Goal: Task Accomplishment & Management: Use online tool/utility

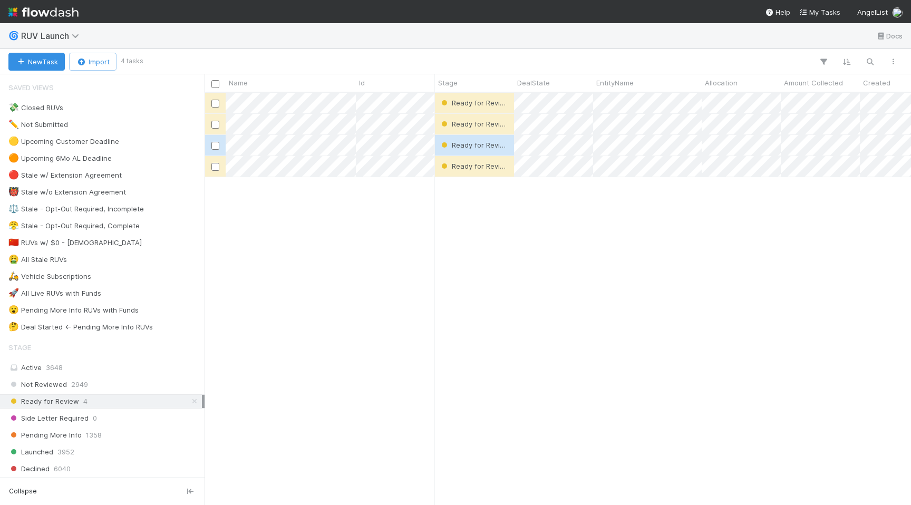
scroll to position [0, 1]
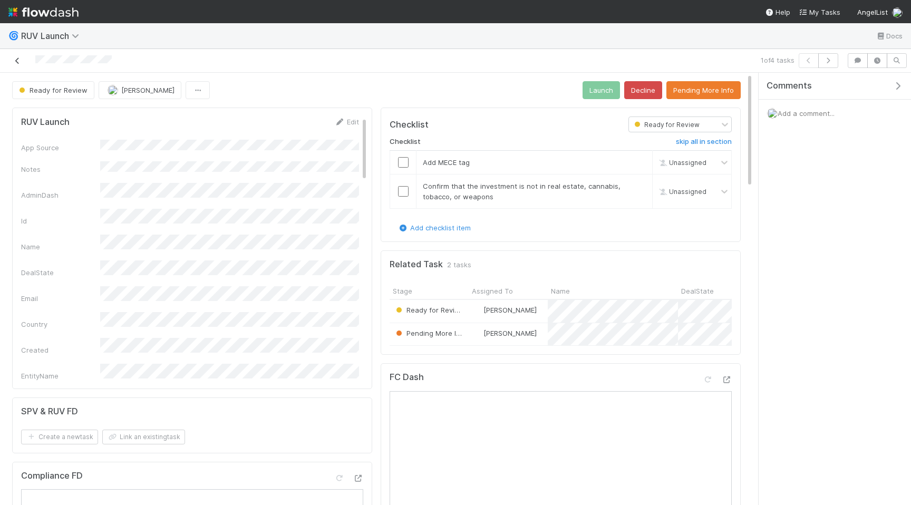
click at [18, 62] on icon at bounding box center [17, 60] width 11 height 7
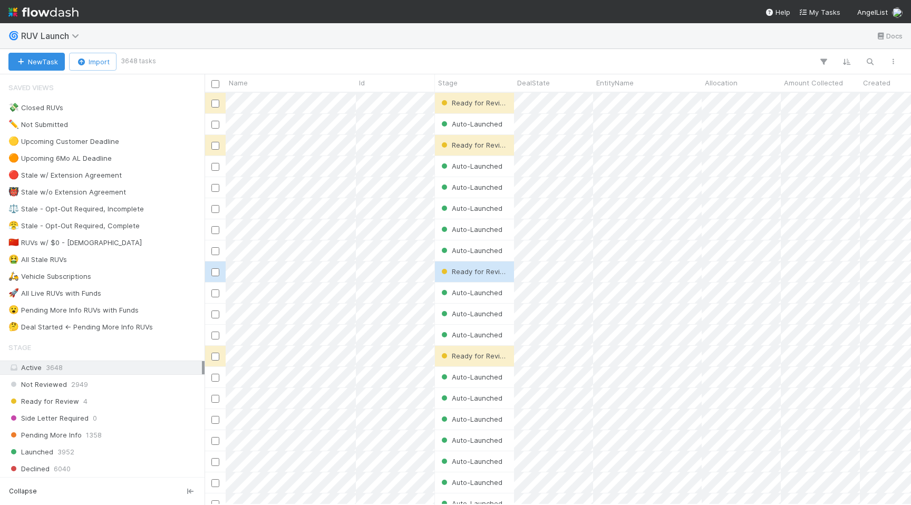
scroll to position [412, 706]
click at [136, 396] on div "Ready for Review 4" at bounding box center [104, 401] width 193 height 13
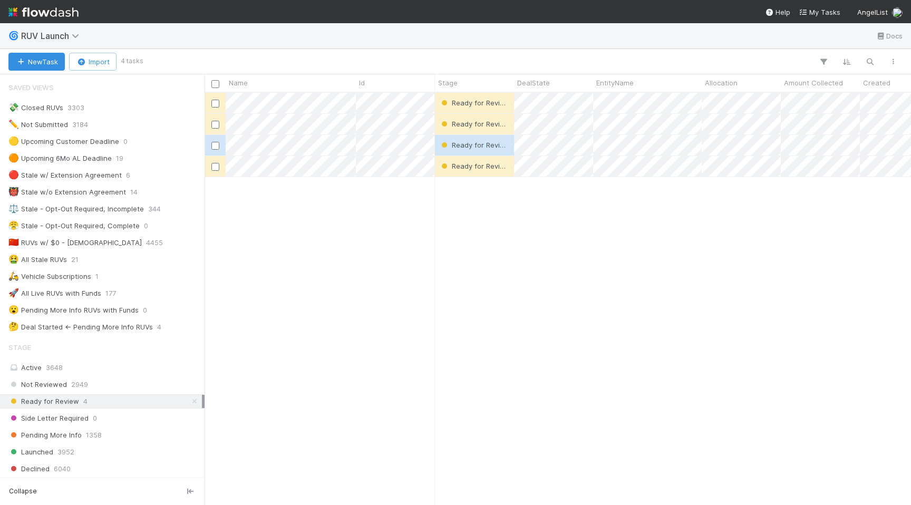
scroll to position [0, 1]
